Goal: Transaction & Acquisition: Purchase product/service

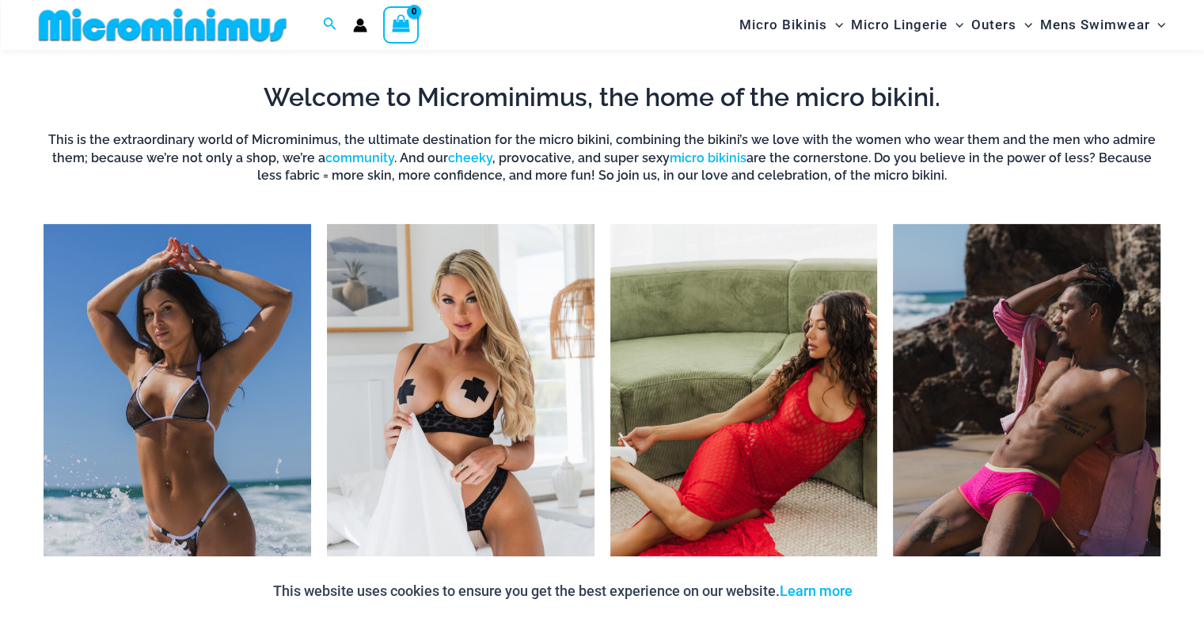
scroll to position [635, 0]
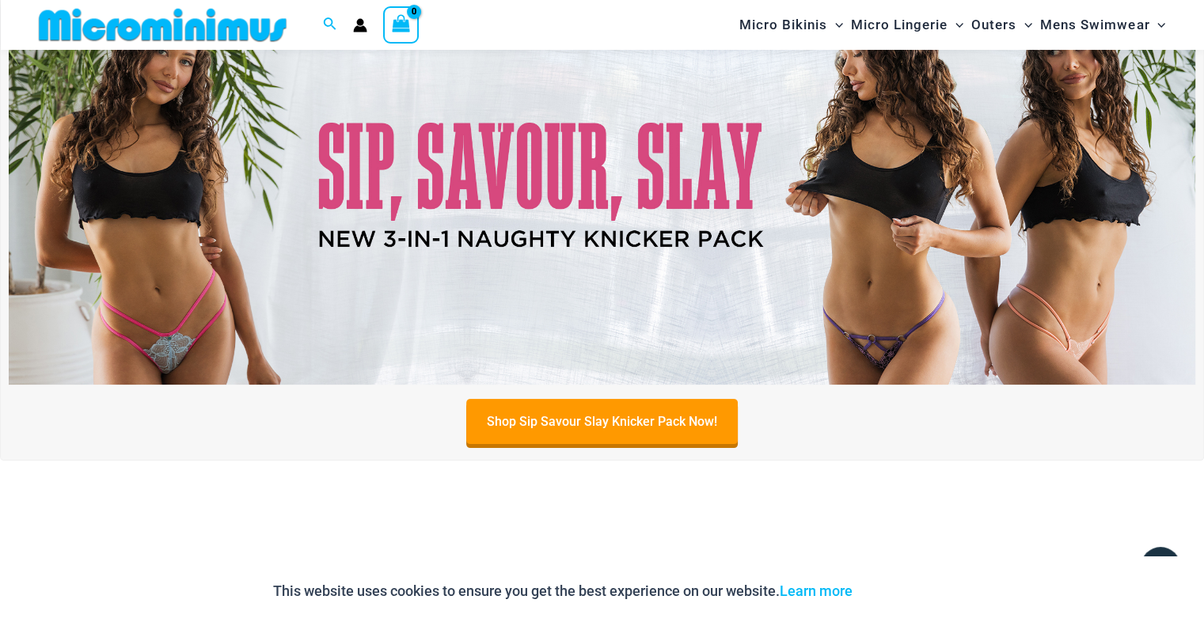
drag, startPoint x: 0, startPoint y: 0, endPoint x: 1006, endPoint y: 153, distance: 1017.6
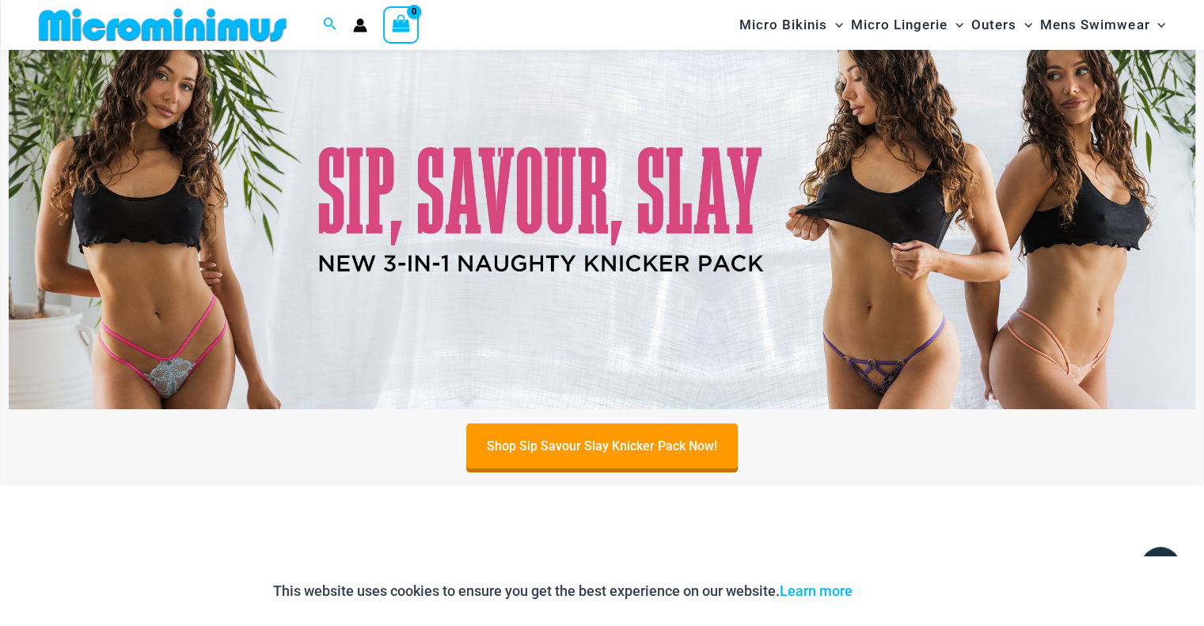
click at [662, 338] on img at bounding box center [602, 207] width 1187 height 403
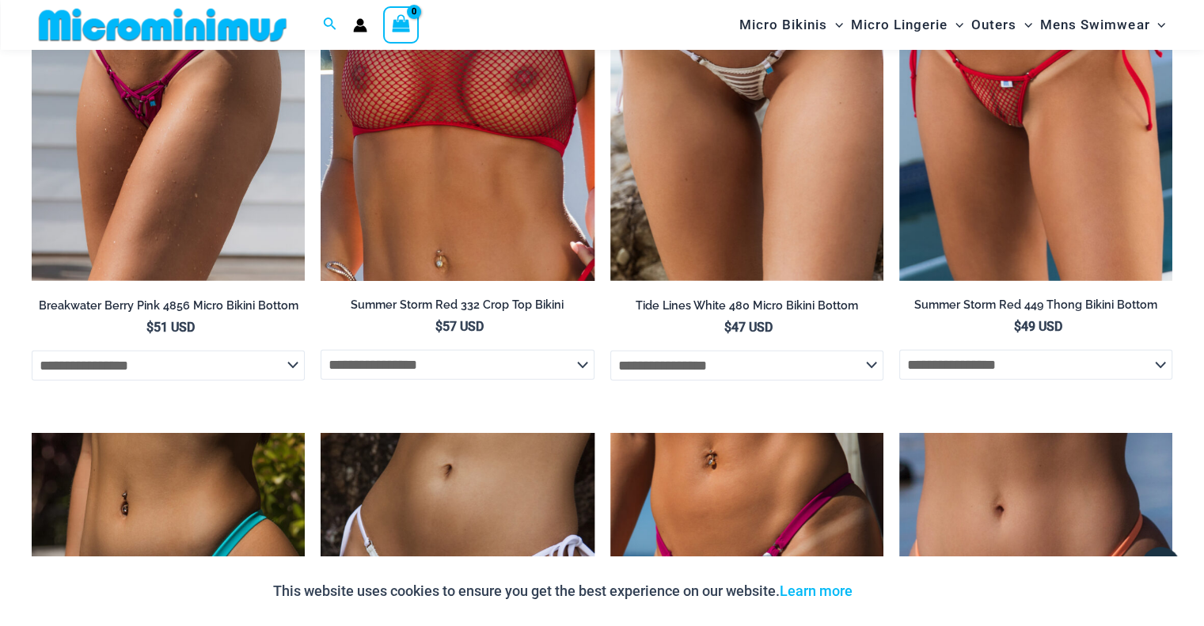
scroll to position [4153, 0]
